Goal: Transaction & Acquisition: Subscribe to service/newsletter

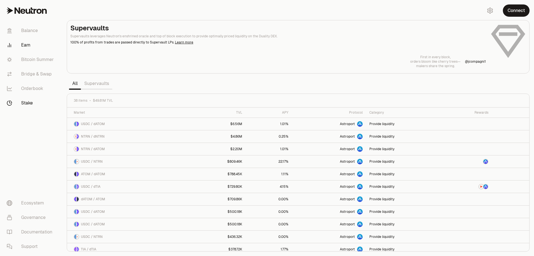
click at [28, 101] on link "Stake" at bounding box center [31, 103] width 58 height 14
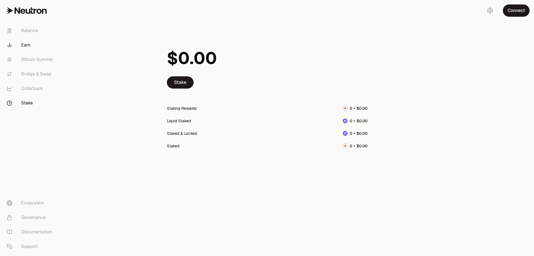
click at [27, 46] on link "Earn" at bounding box center [31, 45] width 58 height 14
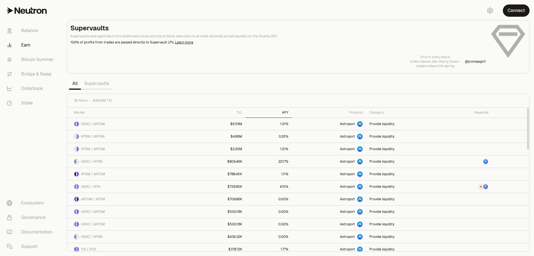
click at [289, 111] on div "APY" at bounding box center [269, 112] width 40 height 4
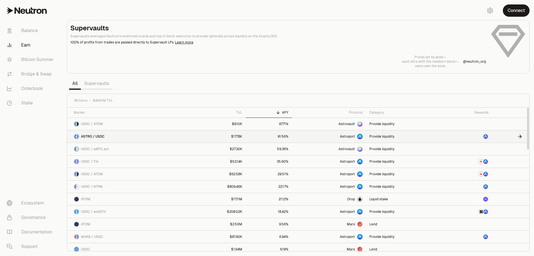
click at [487, 136] on img at bounding box center [486, 136] width 4 height 4
click at [100, 84] on link "Supervaults" at bounding box center [96, 83] width 31 height 11
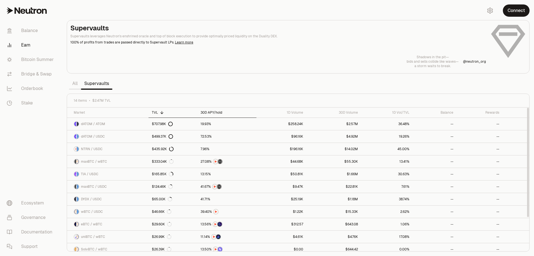
click at [214, 112] on div "30D APY/hold" at bounding box center [227, 112] width 53 height 4
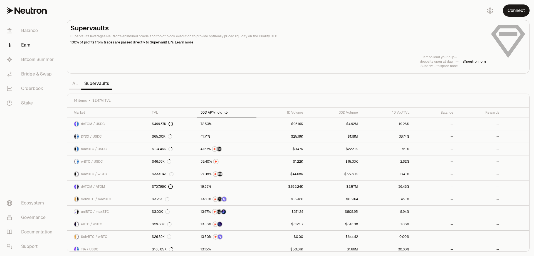
click at [75, 82] on link "All" at bounding box center [75, 83] width 12 height 11
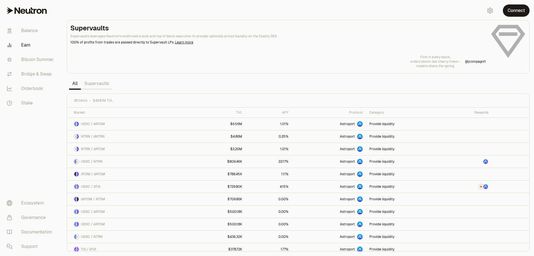
click at [100, 84] on link "Supervaults" at bounding box center [96, 83] width 31 height 11
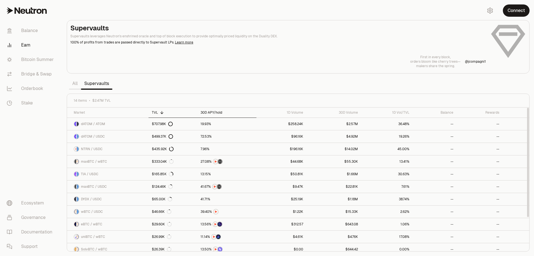
click at [213, 112] on div "30D APY/hold" at bounding box center [227, 112] width 53 height 4
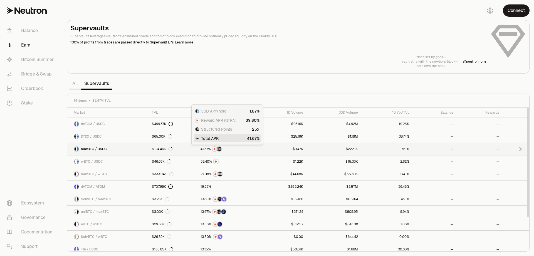
click at [205, 150] on span "6" at bounding box center [206, 149] width 2 height 4
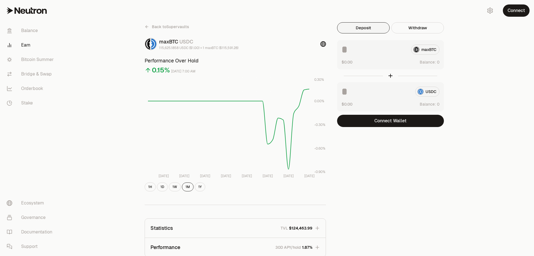
click at [366, 51] on input at bounding box center [374, 50] width 65 height 10
type input "******"
click at [391, 75] on div at bounding box center [390, 75] width 107 height 13
